Goal: Find specific page/section: Find specific page/section

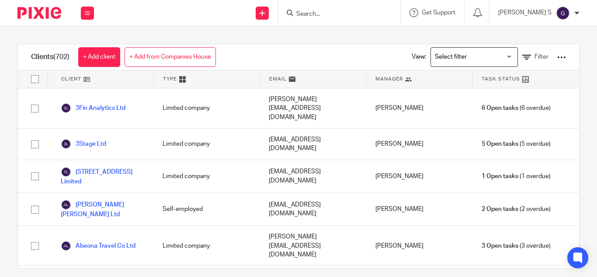
click at [331, 15] on input "Search" at bounding box center [334, 14] width 79 height 8
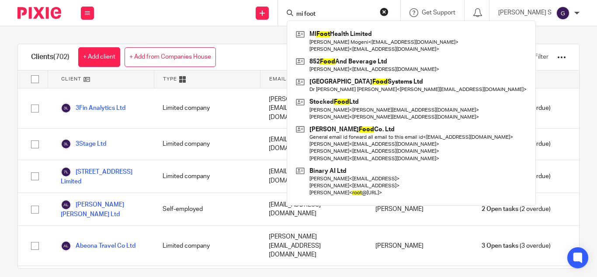
type input "mi foot"
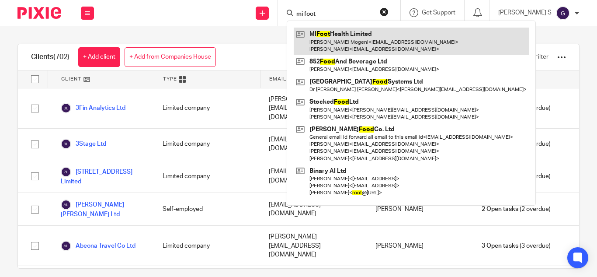
click at [362, 42] on link at bounding box center [411, 41] width 235 height 27
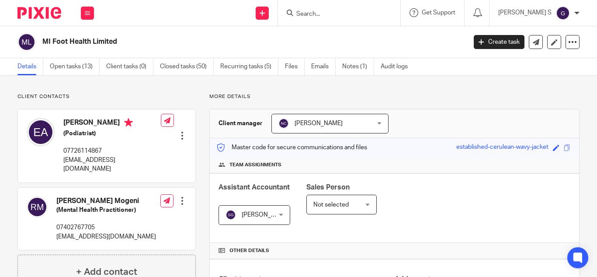
scroll to position [306, 0]
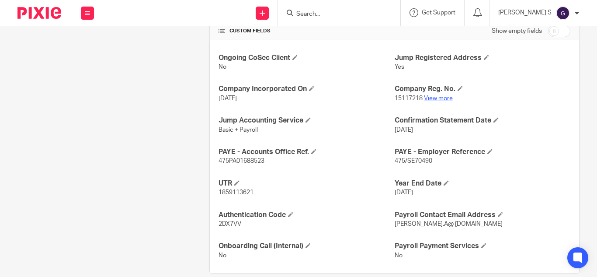
click at [434, 99] on link "View more" at bounding box center [438, 98] width 29 height 6
